Goal: Information Seeking & Learning: Learn about a topic

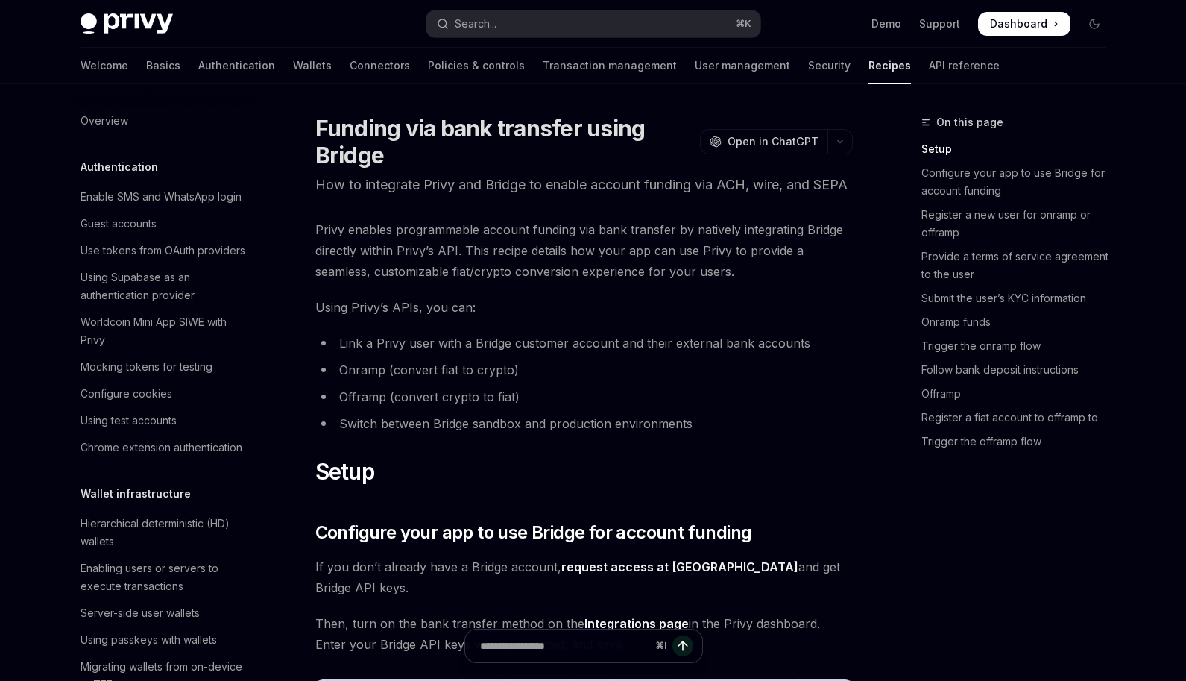
click at [510, 26] on button "Search... ⌘ K" at bounding box center [593, 23] width 334 height 27
type textarea "*"
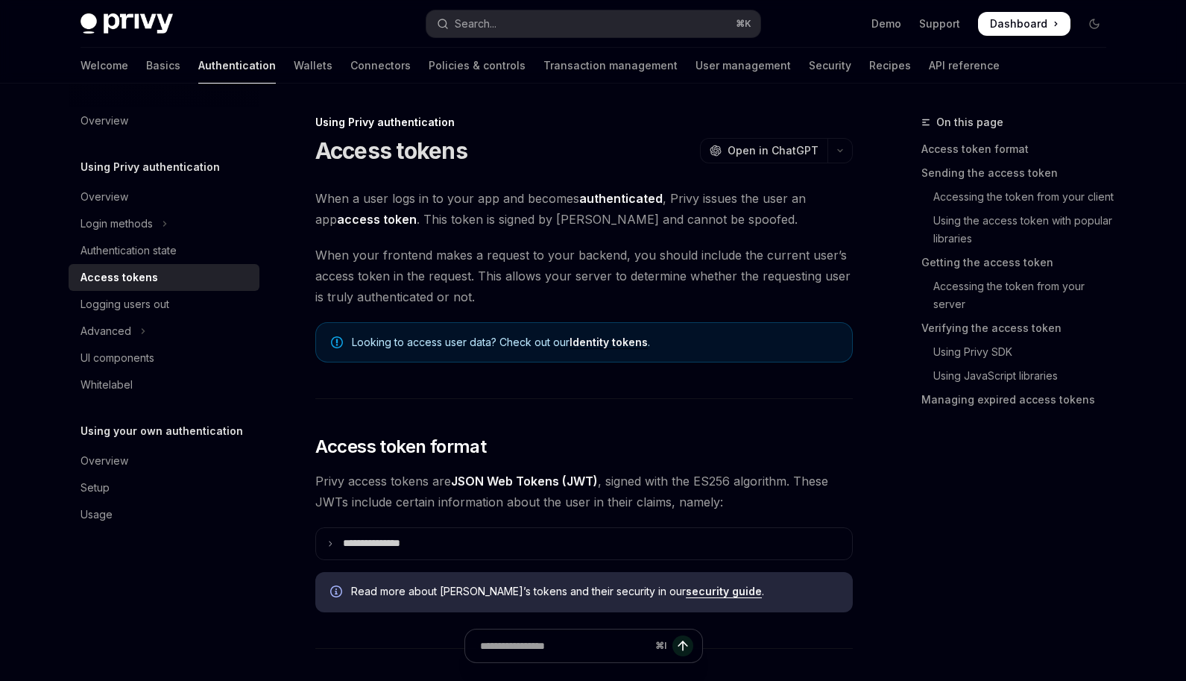
scroll to position [83, 0]
